Goal: Find specific page/section: Find specific page/section

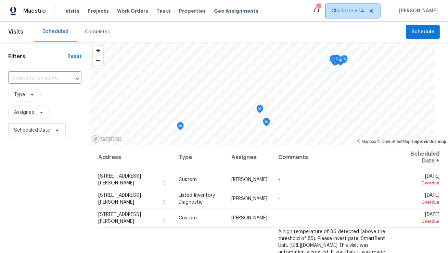
click at [373, 10] on icon at bounding box center [371, 10] width 3 height 3
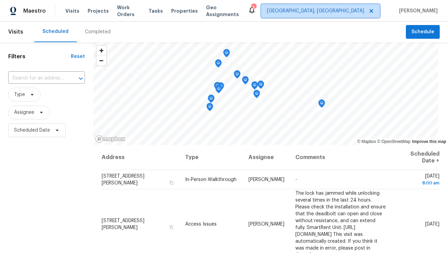
click at [364, 12] on span "[GEOGRAPHIC_DATA], [GEOGRAPHIC_DATA]" at bounding box center [315, 11] width 97 height 7
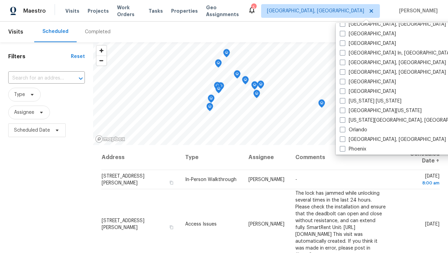
scroll to position [278, 0]
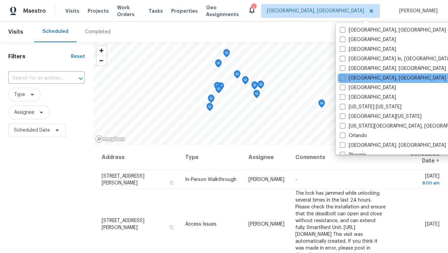
click at [353, 80] on label "Miami, FL" at bounding box center [393, 78] width 106 height 7
click at [344, 79] on input "Miami, FL" at bounding box center [342, 77] width 4 height 4
checkbox input "true"
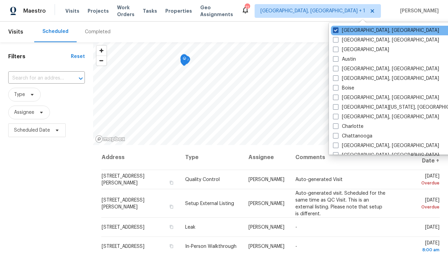
click at [347, 29] on label "Albuquerque, NM" at bounding box center [386, 30] width 106 height 7
click at [338, 29] on input "Albuquerque, NM" at bounding box center [335, 29] width 4 height 4
checkbox input "false"
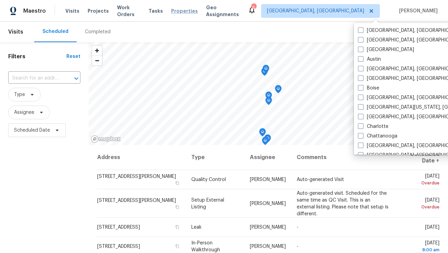
click at [180, 13] on span "Properties" at bounding box center [184, 11] width 27 height 7
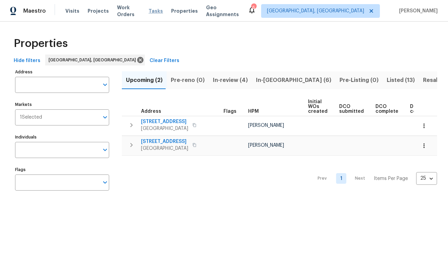
click at [159, 10] on span "Tasks" at bounding box center [156, 11] width 14 height 5
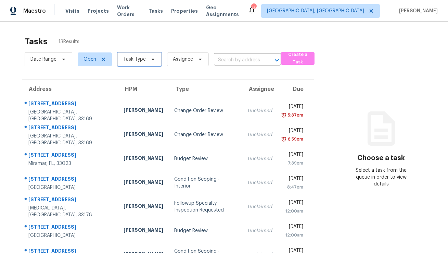
click at [144, 57] on span "Task Type" at bounding box center [139, 59] width 44 height 14
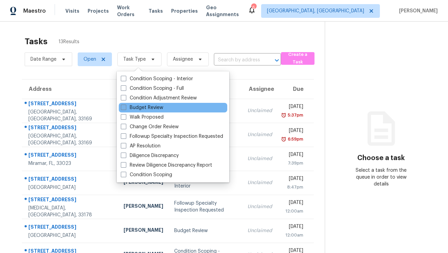
click at [154, 107] on label "Budget Review" at bounding box center [142, 107] width 42 height 7
click at [125, 107] on input "Budget Review" at bounding box center [123, 106] width 4 height 4
checkbox input "true"
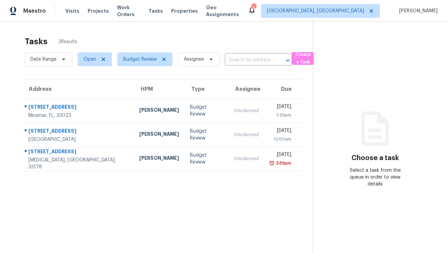
click at [189, 40] on div "Tasks 3 Results" at bounding box center [169, 42] width 288 height 18
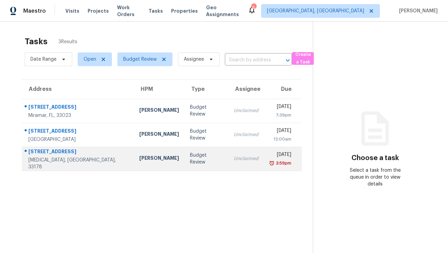
click at [185, 163] on td "Budget Review" at bounding box center [207, 159] width 44 height 24
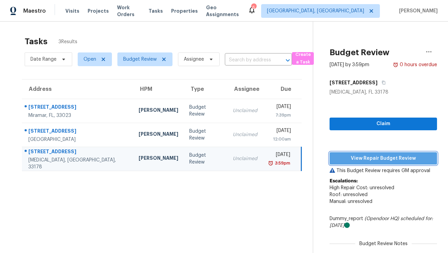
click at [367, 159] on span "View Repair Budget Review" at bounding box center [383, 158] width 97 height 9
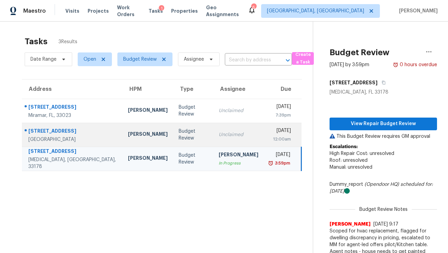
click at [142, 135] on div "Jeff Aniello" at bounding box center [148, 134] width 40 height 9
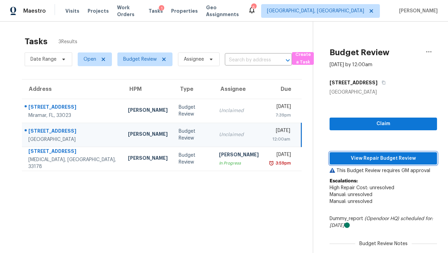
click at [358, 157] on span "View Repair Budget Review" at bounding box center [383, 158] width 97 height 9
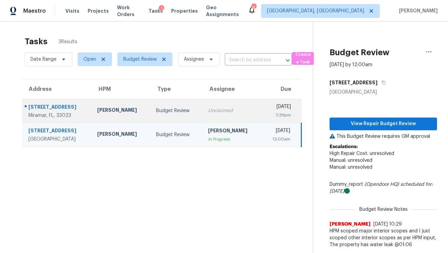
click at [81, 110] on div "3007 SW 67th Way" at bounding box center [57, 107] width 58 height 9
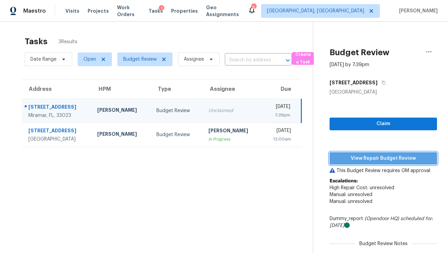
click at [362, 158] on span "View Repair Budget Review" at bounding box center [383, 158] width 97 height 9
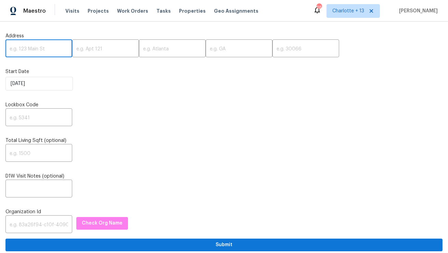
click at [37, 50] on input "text" at bounding box center [38, 49] width 67 height 16
paste input "[STREET_ADDRESS]"
click at [59, 49] on input "1833 Brookfield Rd, Columbus, OH 43229" at bounding box center [38, 49] width 67 height 16
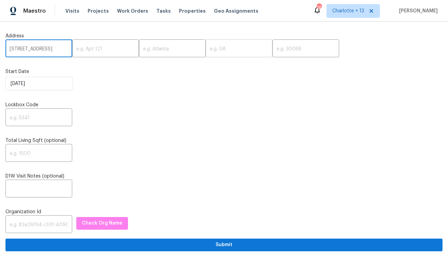
scroll to position [0, 25]
type input "1833 Brookfield Rd, Columbus, OH"
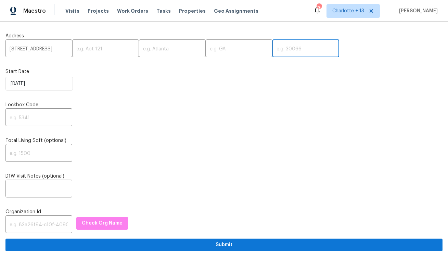
click at [273, 50] on input "text" at bounding box center [306, 49] width 67 height 16
paste input "43229"
type input "43229"
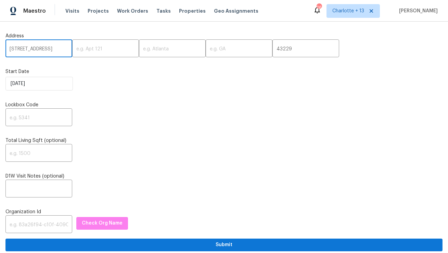
click at [59, 49] on input "1833 Brookfield Rd, Columbus, OH" at bounding box center [38, 49] width 67 height 16
type input "1833 Brookfield Rd,, OH"
click at [139, 47] on input "text" at bounding box center [172, 49] width 67 height 16
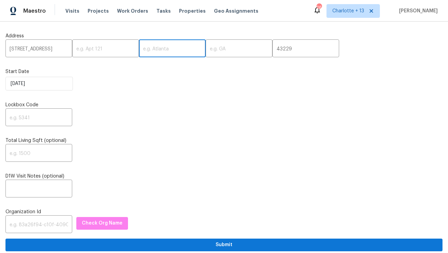
paste input "Columbus"
type input "Columbus"
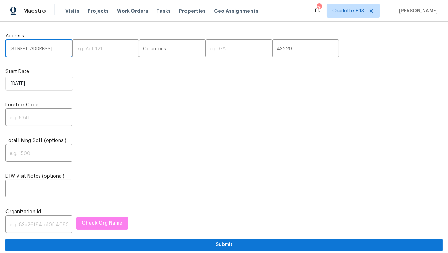
click at [59, 51] on input "1833 Brookfield Rd,, OH" at bounding box center [38, 49] width 67 height 16
type input "1833 Brookfield Rd,,"
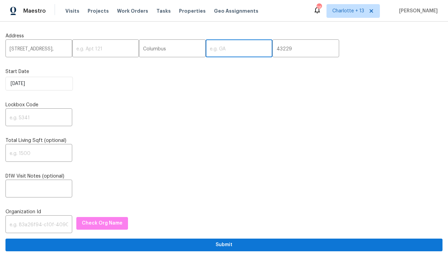
click at [206, 47] on input "text" at bounding box center [239, 49] width 67 height 16
paste input "OH"
type input "OH"
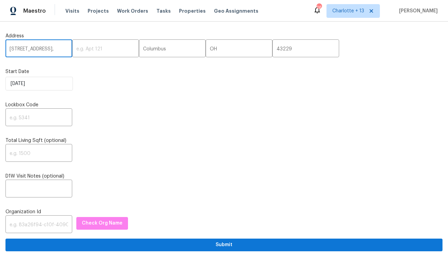
click at [56, 50] on input "1833 Brookfield Rd,," at bounding box center [38, 49] width 67 height 16
type input "1833 Brookfield Rd"
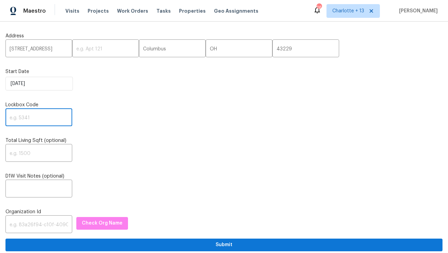
click at [43, 122] on input "text" at bounding box center [38, 118] width 67 height 16
paste input "2033"
type input "2033"
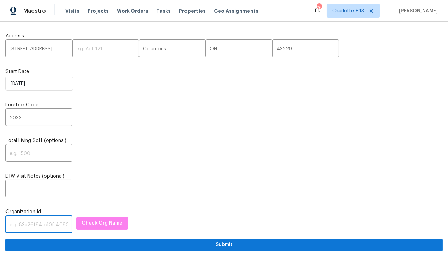
click at [30, 226] on input "text" at bounding box center [38, 225] width 67 height 16
paste input "1349d153-b359-4f9b-b4dd-758ff939cc37"
type input "1349d153-b359-4f9b-b4dd-758ff939cc37"
click at [97, 227] on span "Check Org Name" at bounding box center [102, 223] width 41 height 9
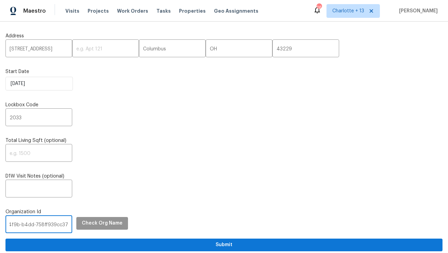
scroll to position [0, 0]
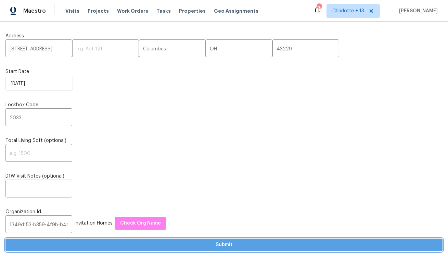
click at [112, 244] on span "Submit" at bounding box center [224, 244] width 426 height 9
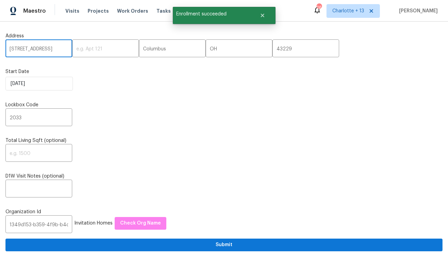
click at [42, 50] on input "1833 Brookfield Rd" at bounding box center [38, 49] width 67 height 16
click at [72, 12] on span "Visits" at bounding box center [72, 11] width 14 height 7
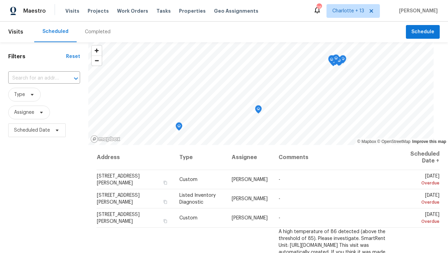
click at [32, 84] on div "​" at bounding box center [44, 78] width 72 height 15
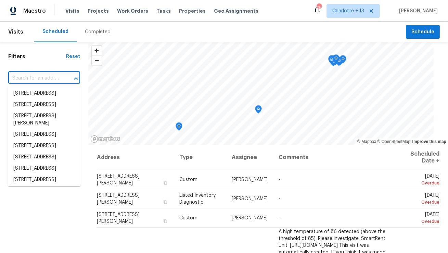
click at [43, 80] on input "text" at bounding box center [34, 78] width 53 height 11
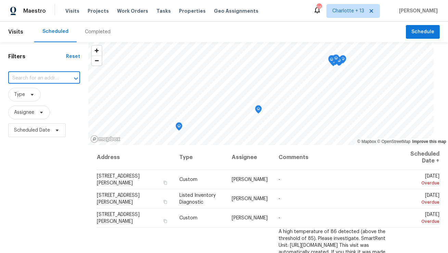
paste input "1833 Brookfield Rd"
type input "1833 Brookfield Rd"
click at [48, 95] on li "1833 Brookfield Rd, Columbus, OH 43229" at bounding box center [44, 93] width 73 height 11
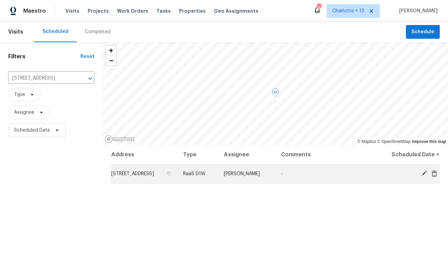
click at [435, 175] on icon at bounding box center [434, 173] width 5 height 6
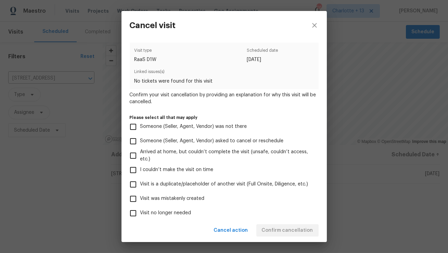
click at [166, 198] on span "Visit was mistakenly created" at bounding box center [172, 198] width 64 height 7
click at [140, 198] on input "Visit was mistakenly created" at bounding box center [133, 198] width 14 height 14
checkbox input "true"
click at [279, 229] on span "Confirm cancellation" at bounding box center [287, 230] width 51 height 9
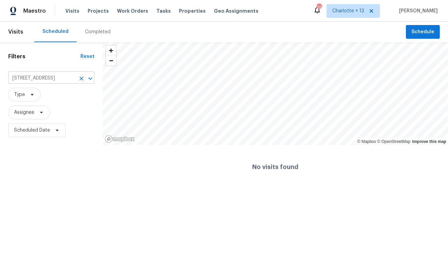
click at [56, 77] on input "1833 Brookfield Rd, Columbus, OH 43229" at bounding box center [41, 78] width 67 height 11
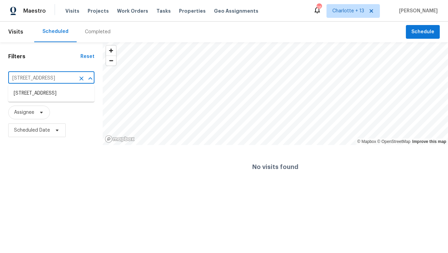
click at [56, 77] on input "1833 Brookfield Rd, Columbus, OH 43229" at bounding box center [41, 78] width 67 height 11
click at [98, 12] on span "Projects" at bounding box center [98, 11] width 21 height 7
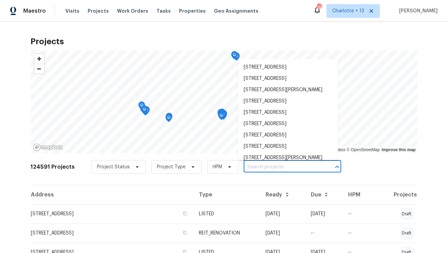
click at [253, 166] on input "text" at bounding box center [283, 167] width 78 height 11
paste input "1833 Brookfield Rd, Columbus, OH 43229"
type input "1833 Brookfield Rd, Columbus, OH 43229"
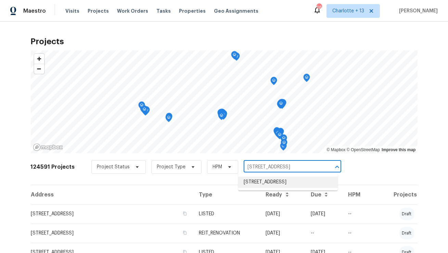
click at [251, 185] on li "1833 Brookfield Rd, Columbus, OH 43229" at bounding box center [288, 181] width 100 height 11
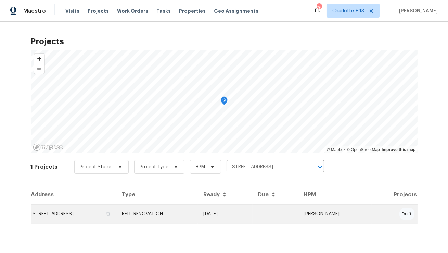
click at [98, 214] on td "1833 Brookfield Rd, Columbus, OH 43229" at bounding box center [74, 213] width 86 height 19
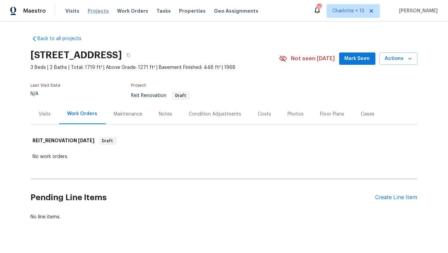
click at [97, 10] on span "Projects" at bounding box center [98, 11] width 21 height 7
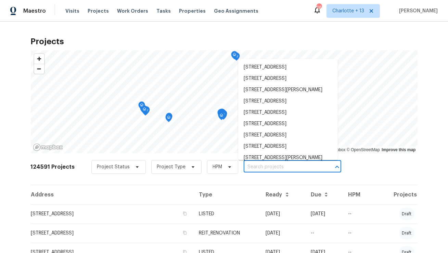
click at [255, 166] on input "text" at bounding box center [283, 167] width 78 height 11
paste input "707 Terryhollow St"
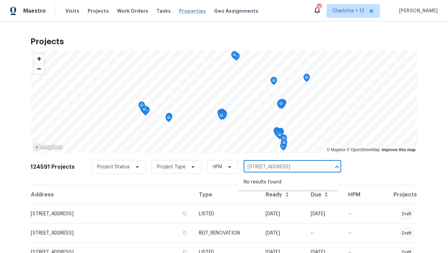
type input "707 Terryhollow St"
click at [189, 11] on span "Properties" at bounding box center [192, 11] width 27 height 7
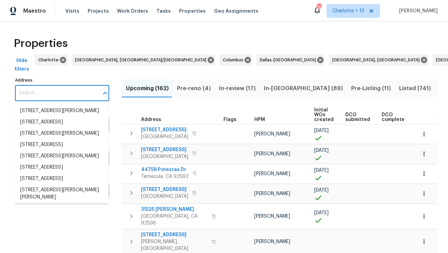
click at [52, 97] on input "Address" at bounding box center [57, 93] width 84 height 16
paste input "707 Terryhollow St"
type input "707 Terryhollow St"
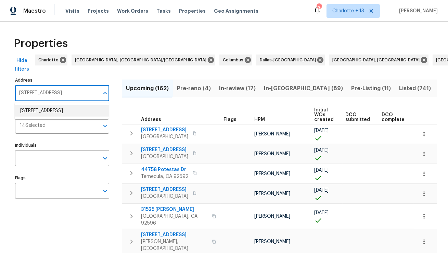
click at [53, 112] on li "707 Terryhollow St Channelview TX 77530" at bounding box center [62, 110] width 94 height 11
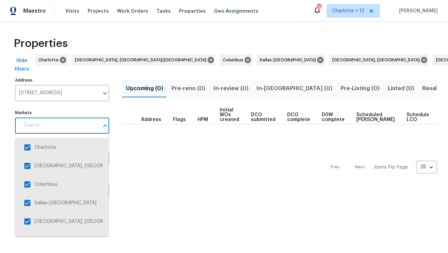
click at [76, 122] on input "Markets" at bounding box center [59, 125] width 79 height 16
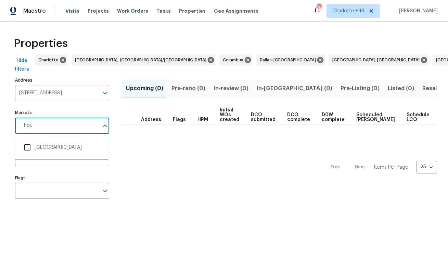
type input "hous"
click at [45, 146] on li "Houston" at bounding box center [61, 147] width 83 height 14
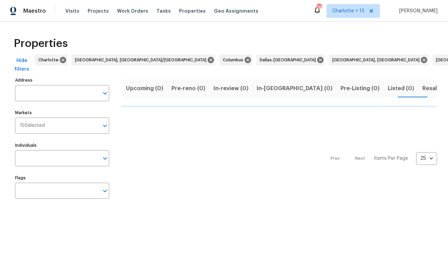
type input "707 Terryhollow St Channelview TX 77530"
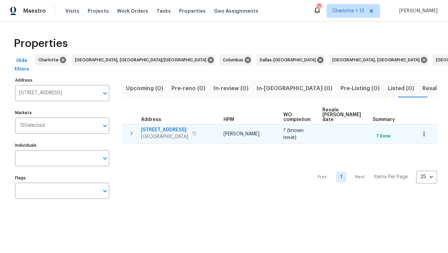
click at [163, 126] on span "707 Terryhollow St" at bounding box center [164, 129] width 47 height 7
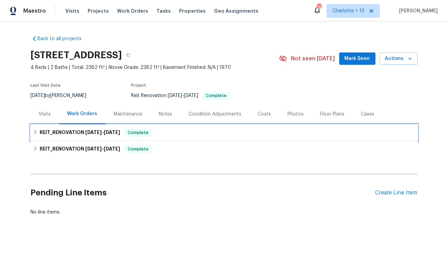
click at [102, 131] on span "[DATE]" at bounding box center [93, 132] width 16 height 5
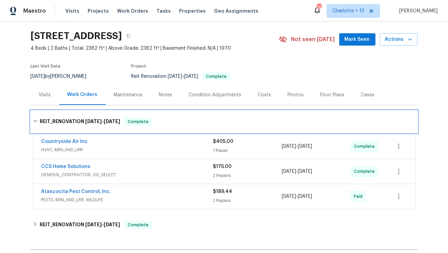
scroll to position [21, 0]
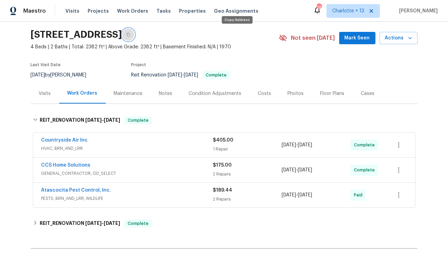
click at [130, 34] on icon "button" at bounding box center [128, 35] width 4 height 4
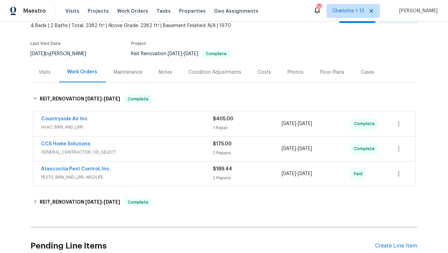
scroll to position [41, 0]
